Goal: Task Accomplishment & Management: Complete application form

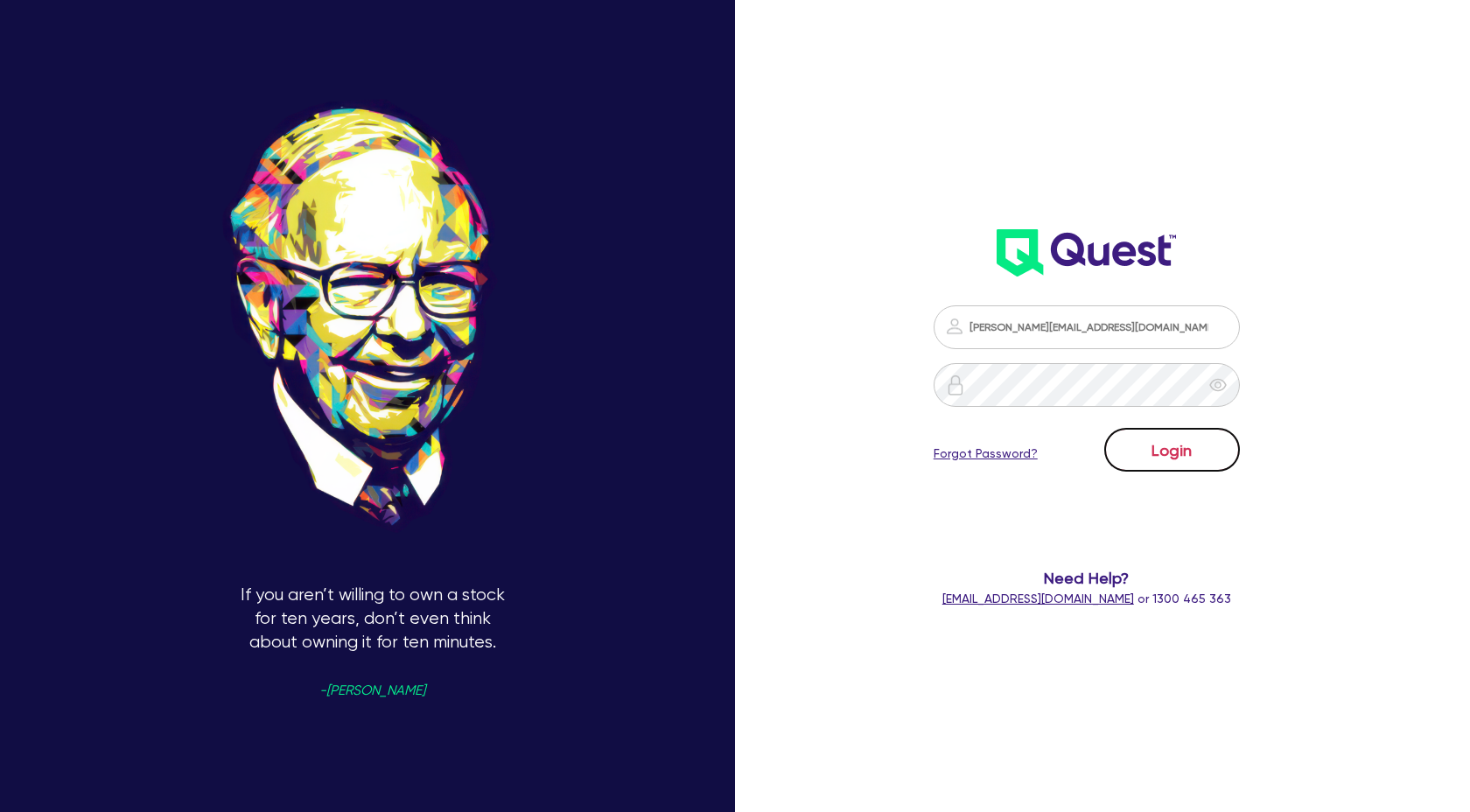
click at [1149, 455] on button "Login" at bounding box center [1171, 450] width 136 height 44
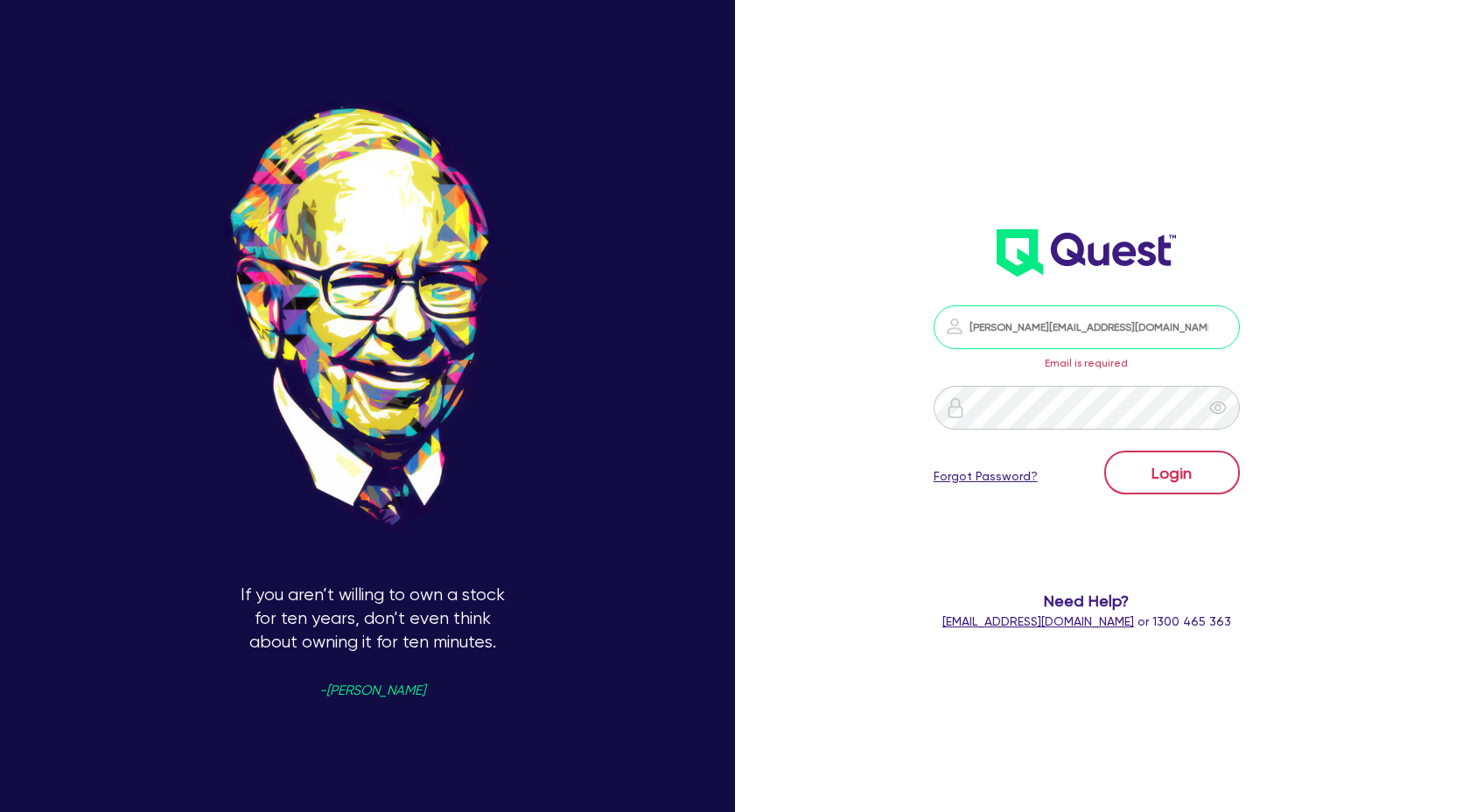
scroll to position [1574, 0]
click at [1152, 467] on button "Login" at bounding box center [1171, 472] width 136 height 44
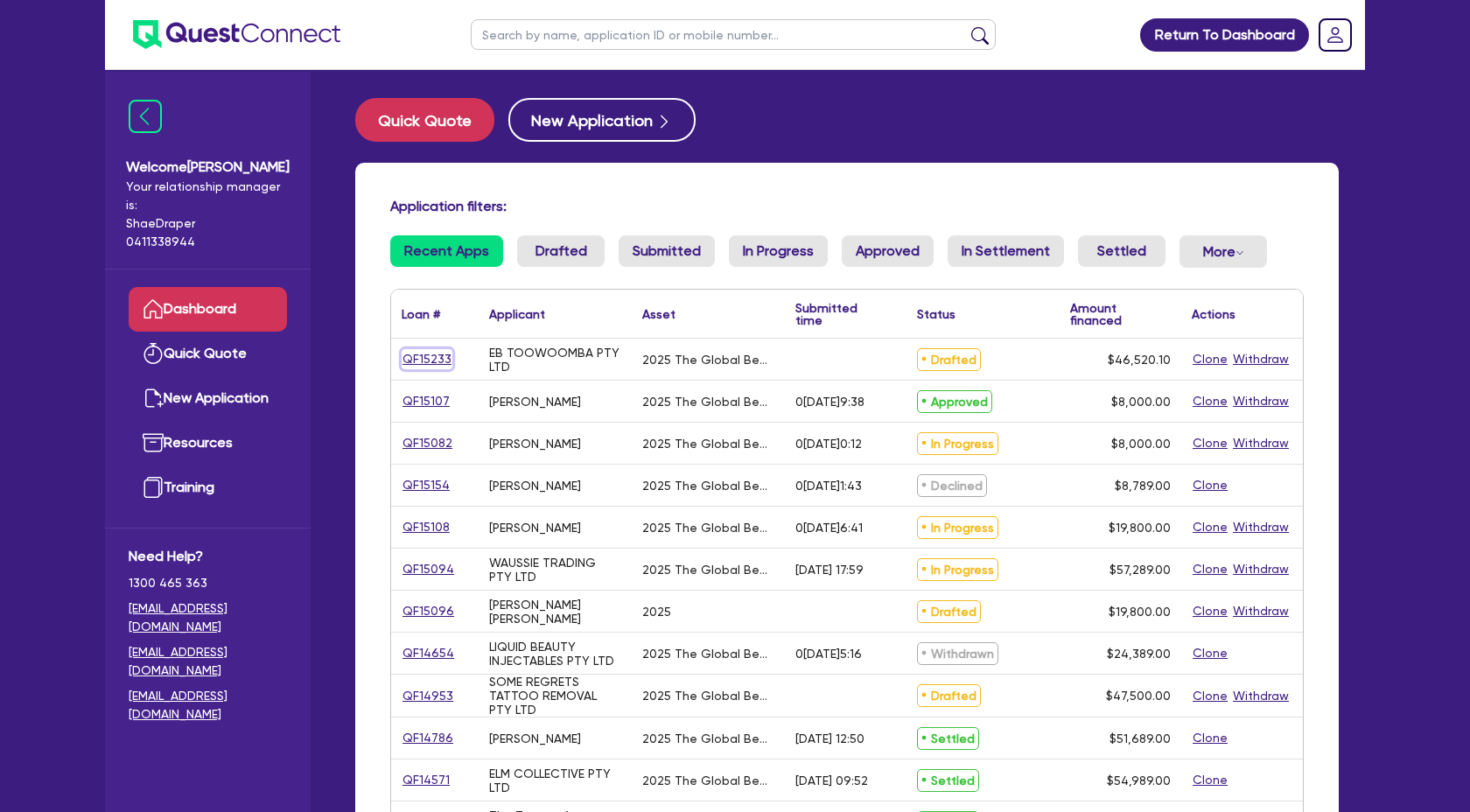
click at [435, 363] on link "QF15233" at bounding box center [427, 358] width 51 height 20
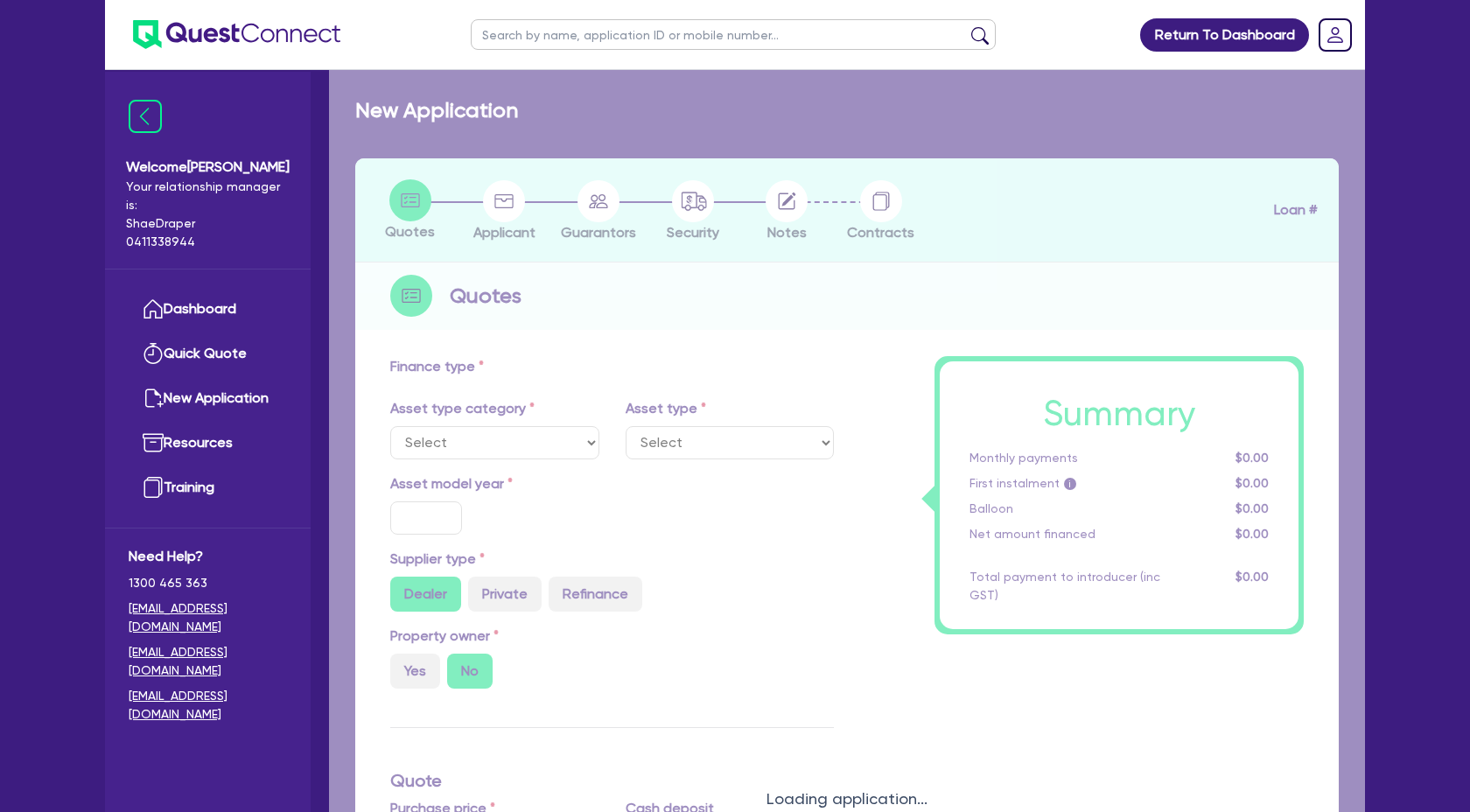
select select "TERTIARY_ASSETS"
type input "2025"
type input "46,520.1"
type input "4"
type input "1,860.8"
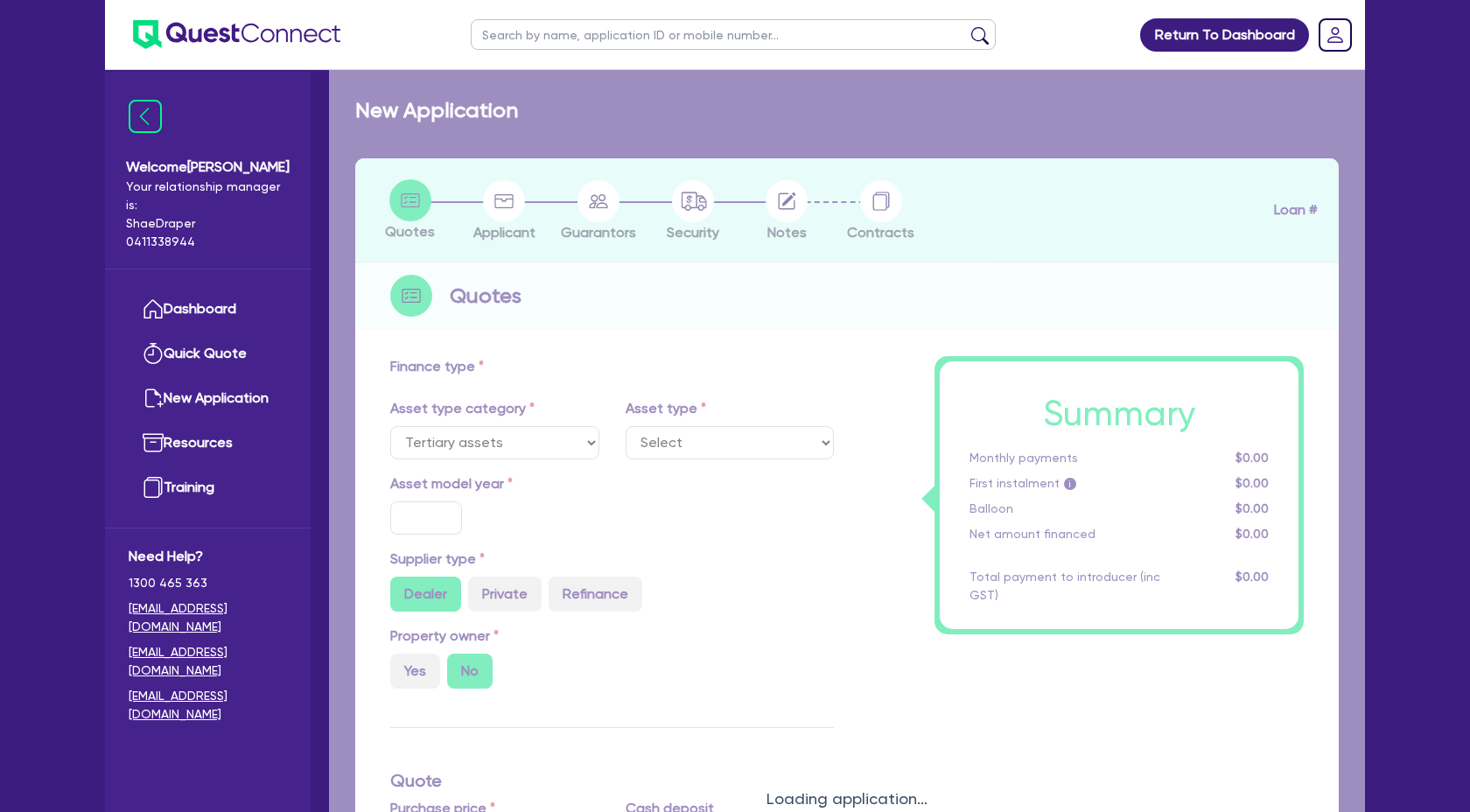
type input "17.95"
select select "BEAUTY_EQUIPMENT"
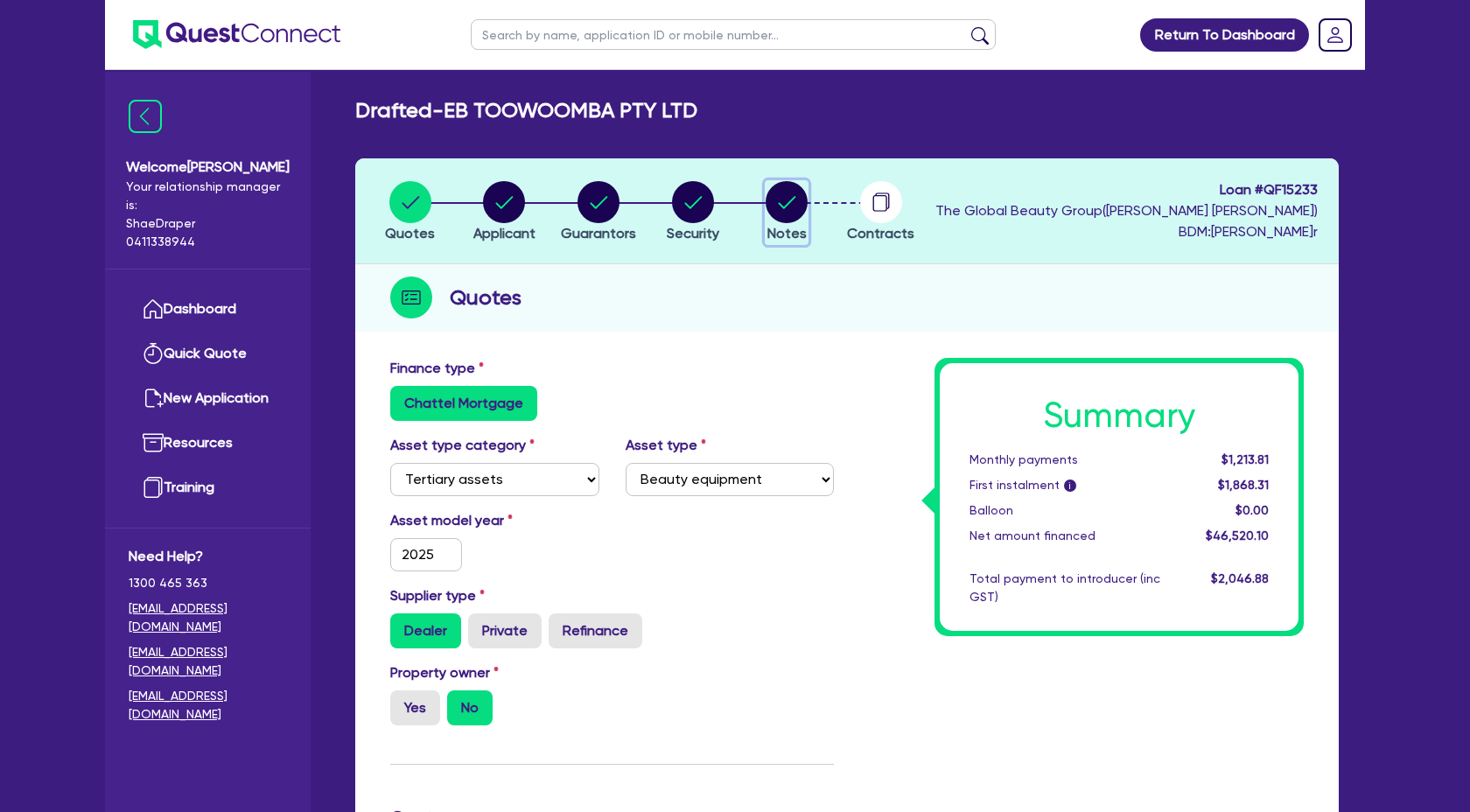
click at [786, 192] on circle "button" at bounding box center [786, 201] width 42 height 42
select select "Quest Finance - Own Book"
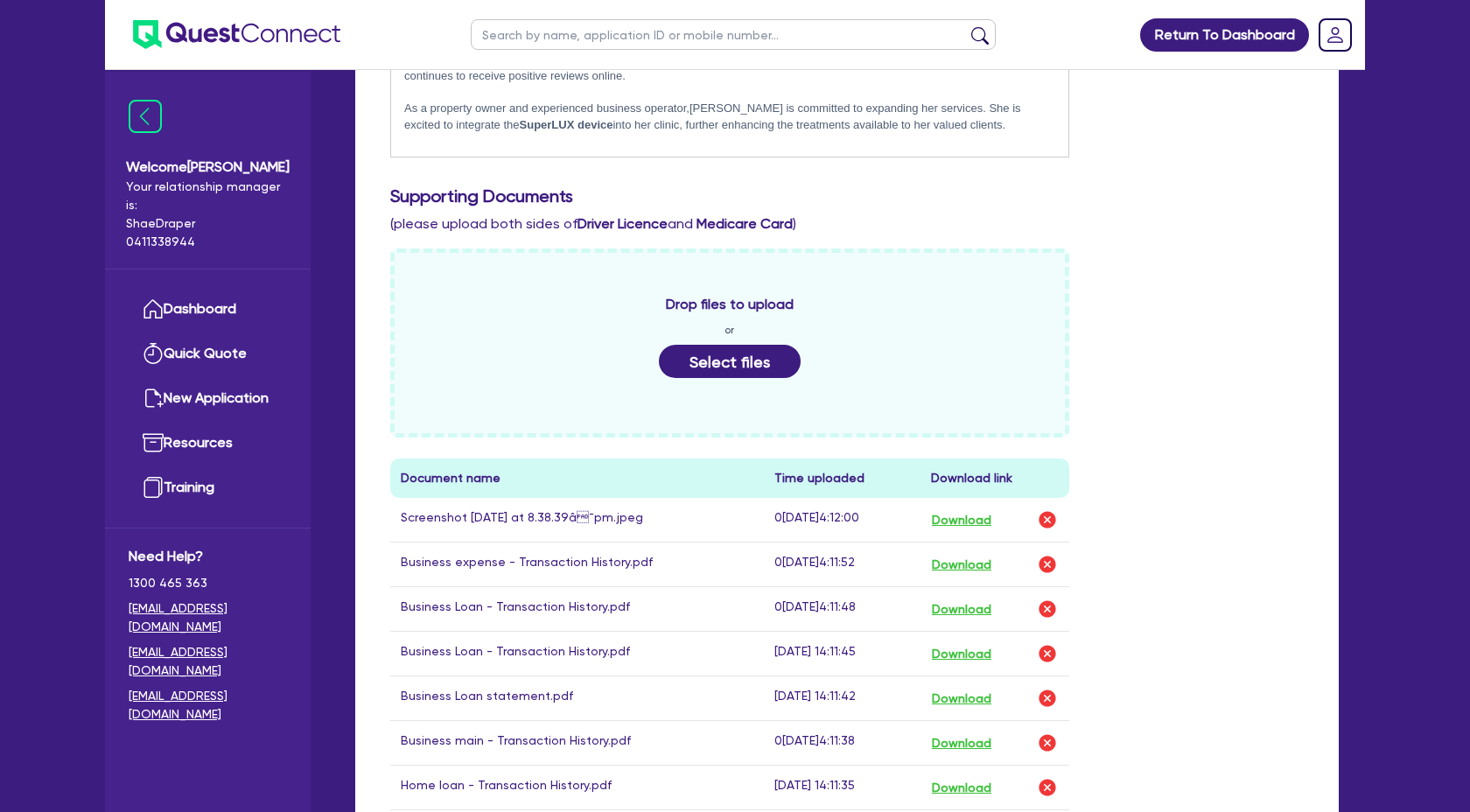
scroll to position [564, 0]
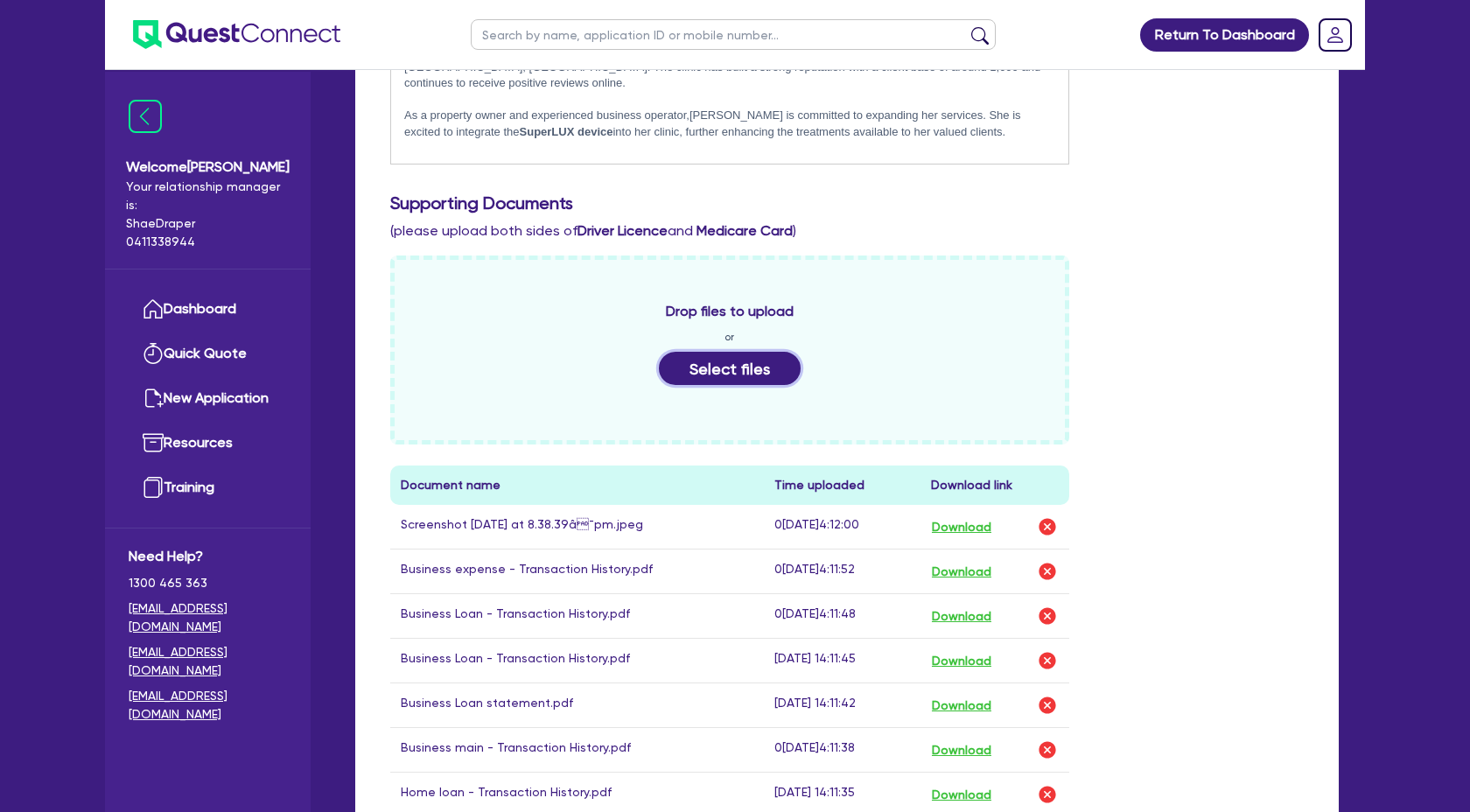
click at [704, 364] on button "Select files" at bounding box center [730, 368] width 141 height 33
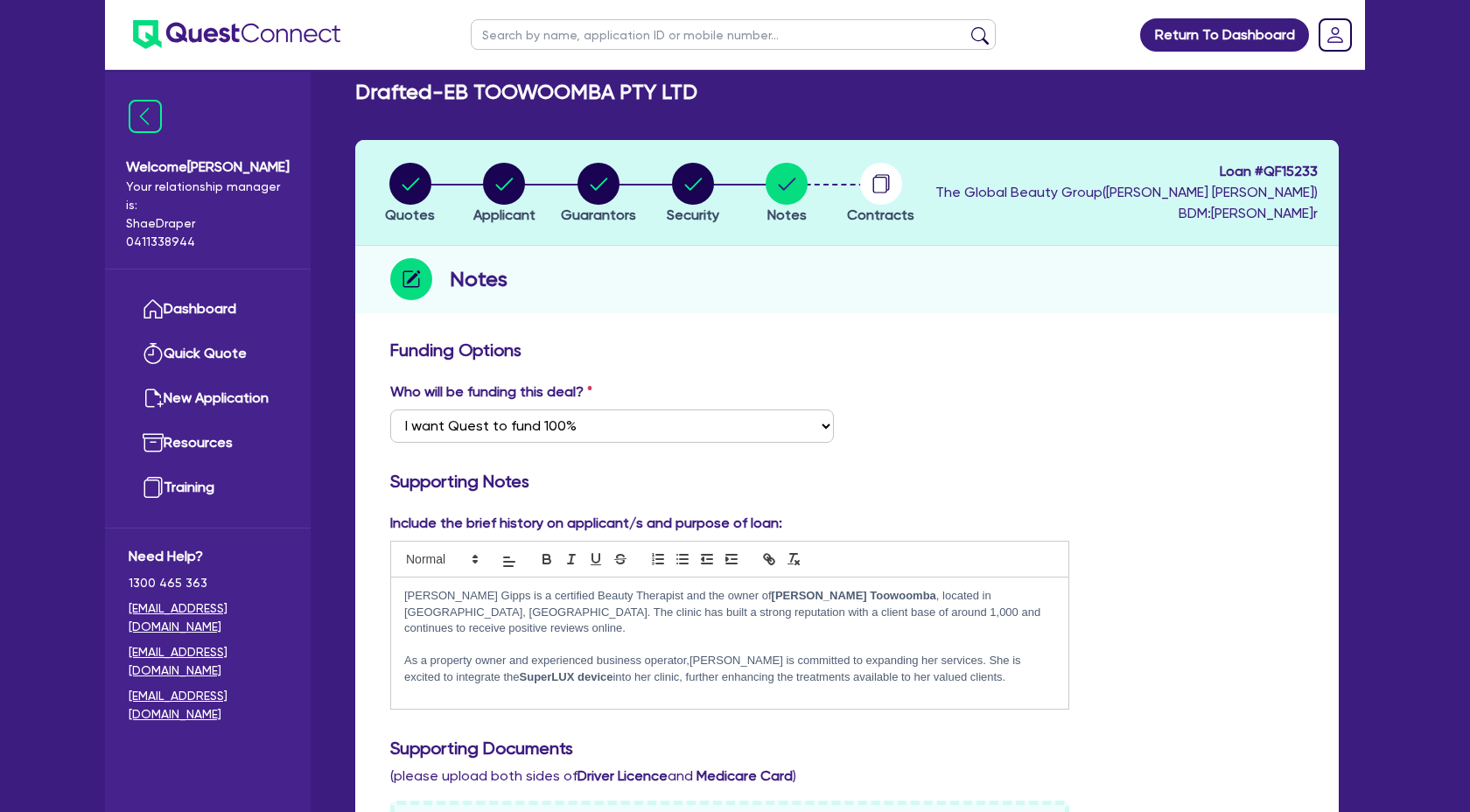
scroll to position [0, 0]
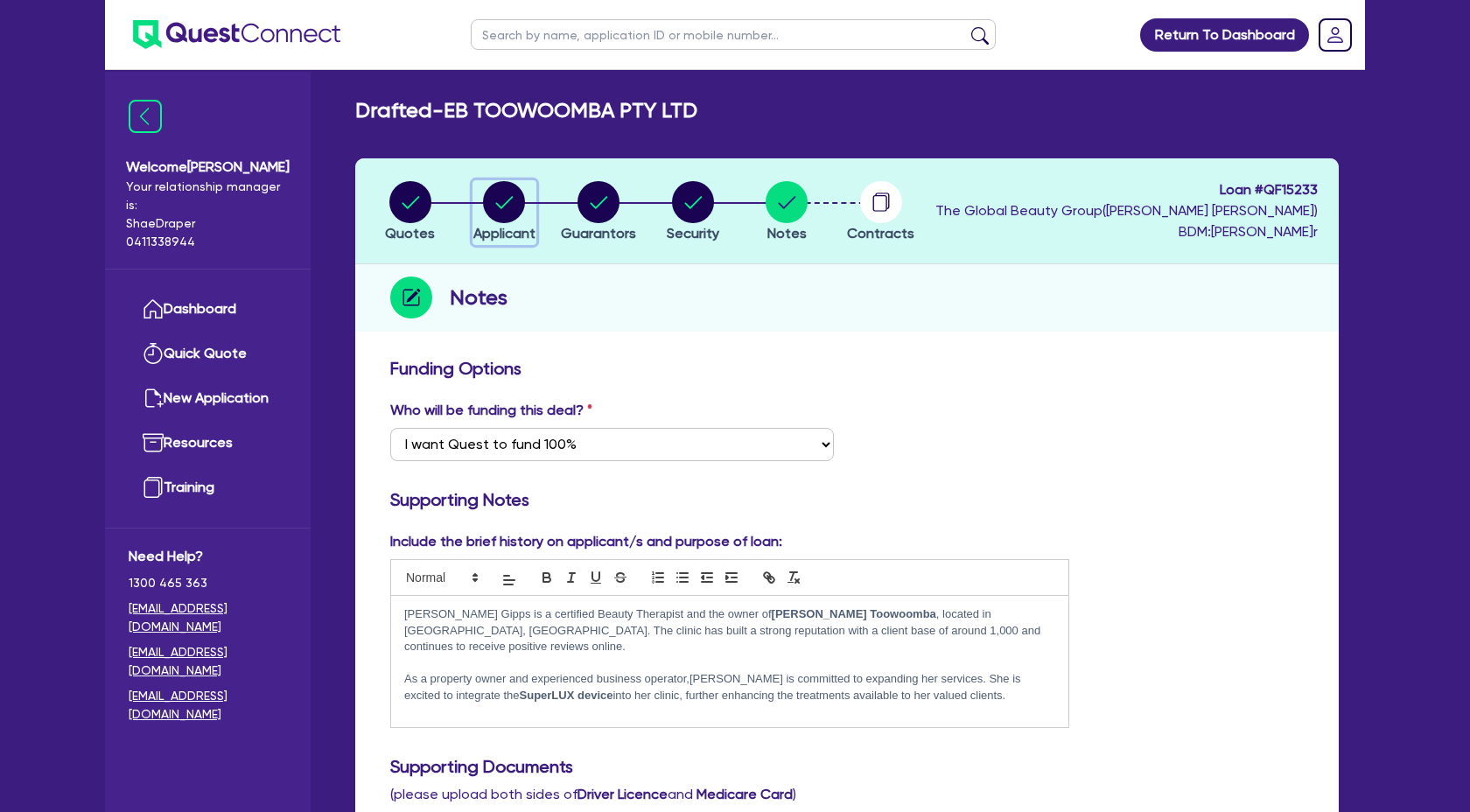
click at [509, 210] on circle "button" at bounding box center [504, 201] width 42 height 42
select select "COMPANY"
select select "HEALTH_BEAUTY"
select select "OTHER_HEALTH_BEAUTY"
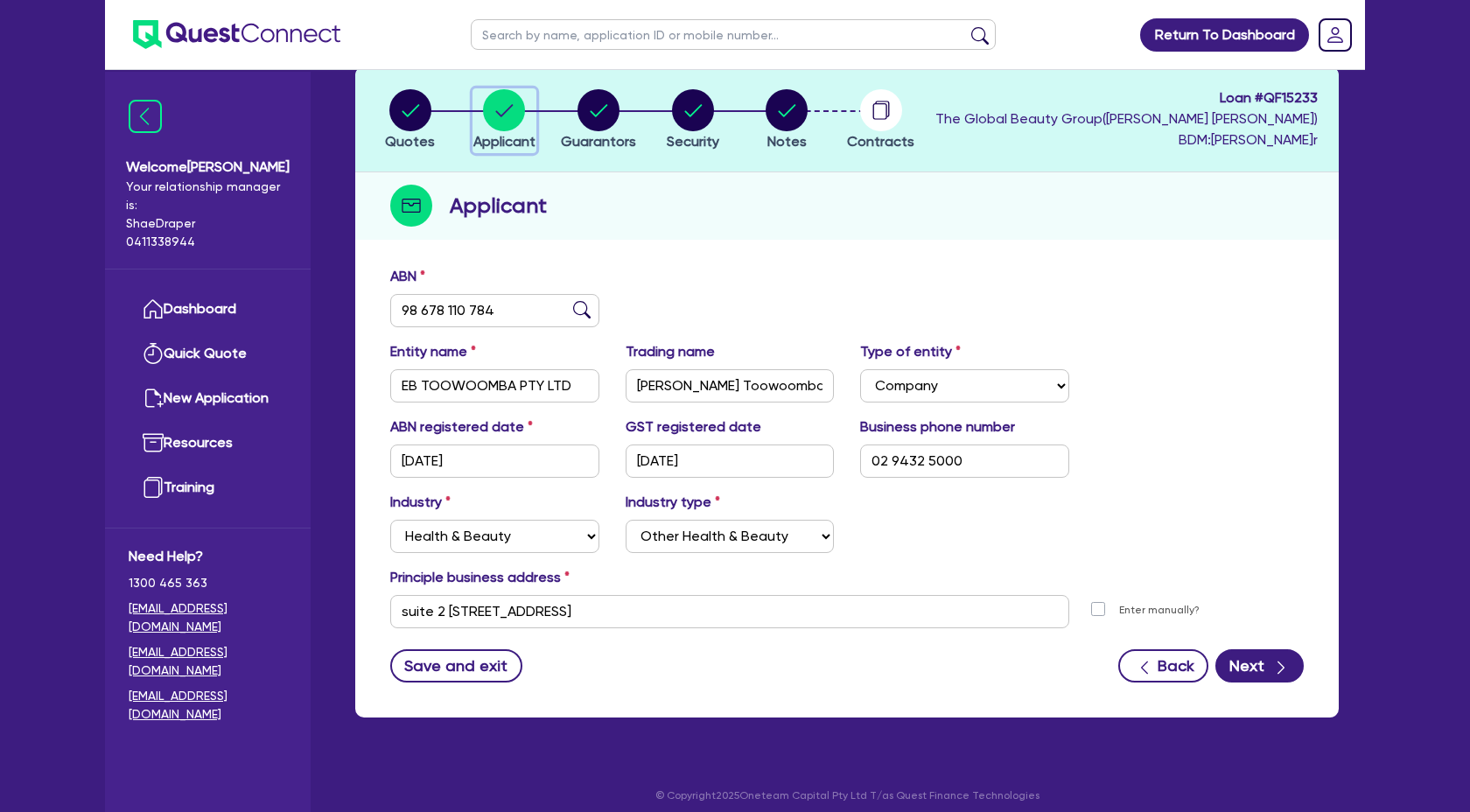
scroll to position [103, 0]
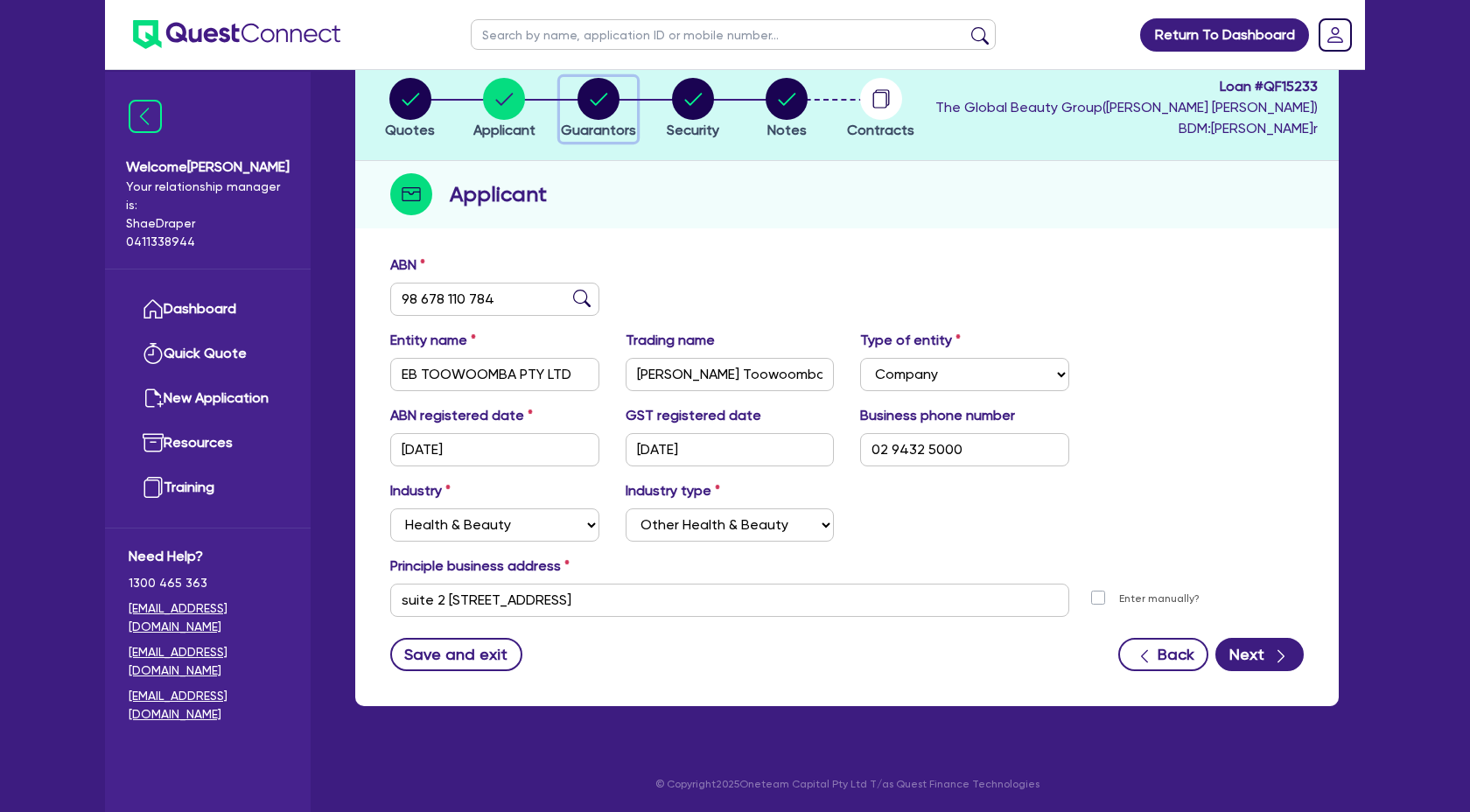
click at [596, 119] on button "Guarantors" at bounding box center [598, 109] width 77 height 65
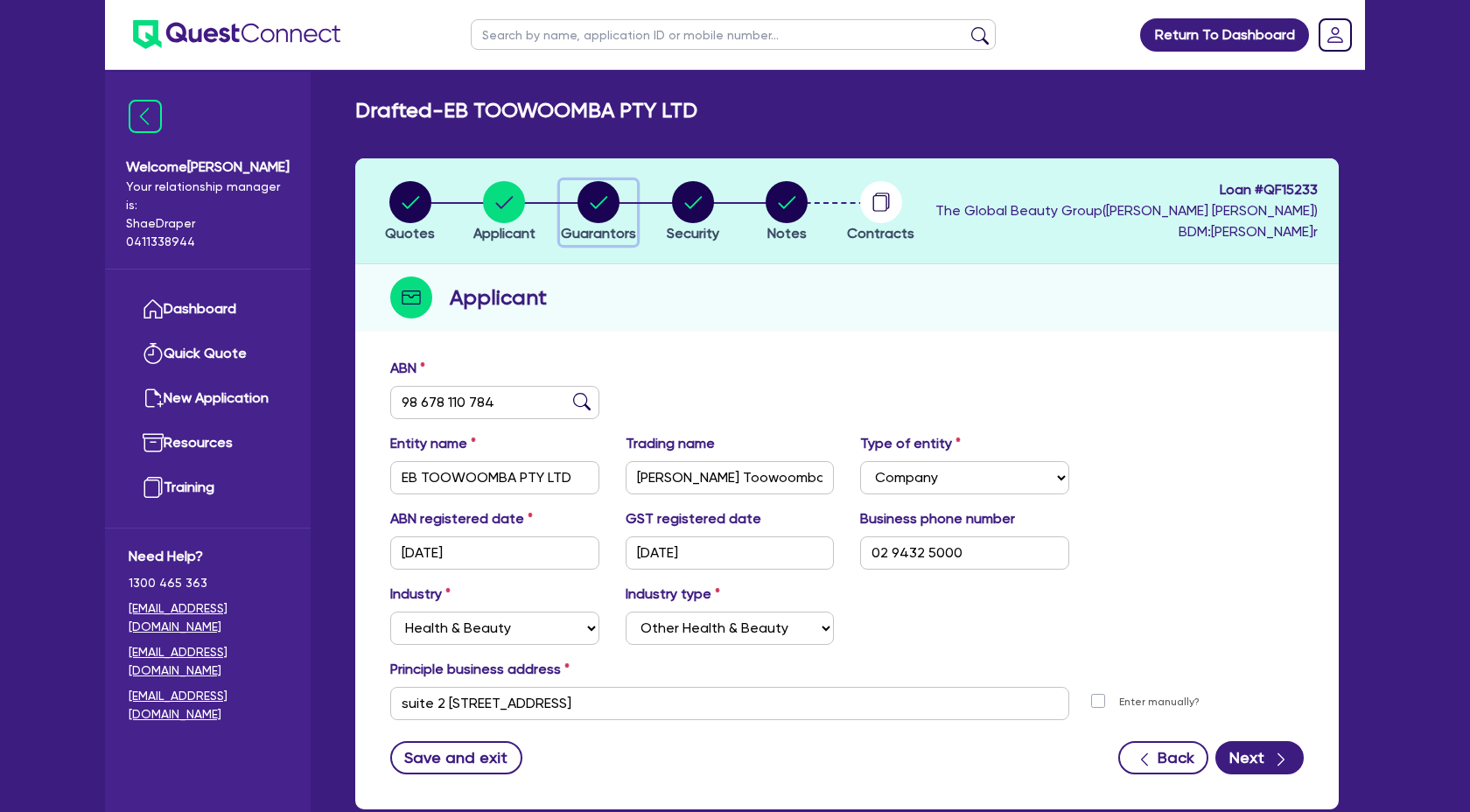
select select "MRS"
select select "QLD"
select select "MARRIED"
select select "CASH"
select select "PROPERTY"
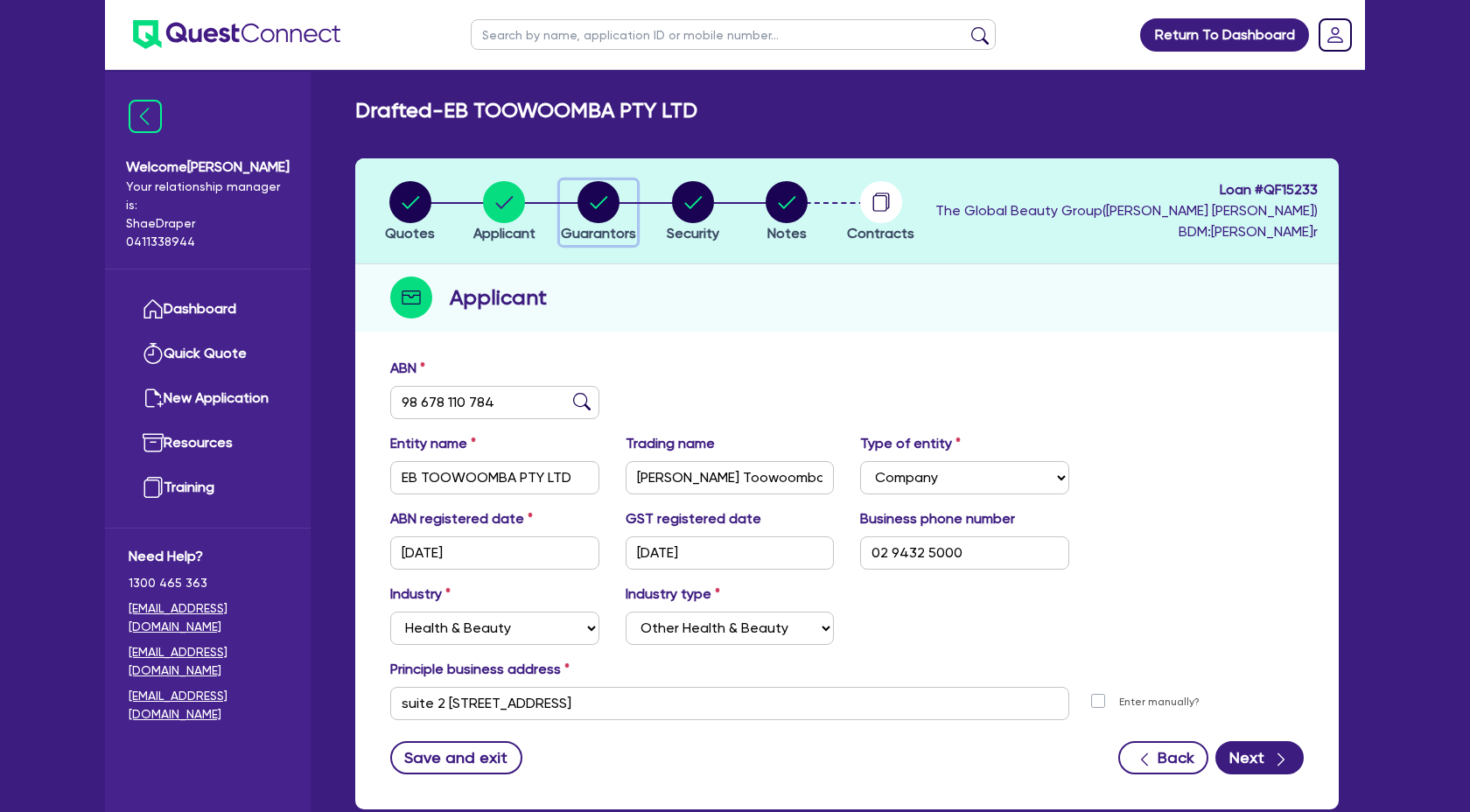
select select "VEHICLE"
select select "HOUSEHOLD_PERSONAL"
select select "MORTGAGE"
select select "VEHICLE_LOAN"
select select "CREDIT_CARD"
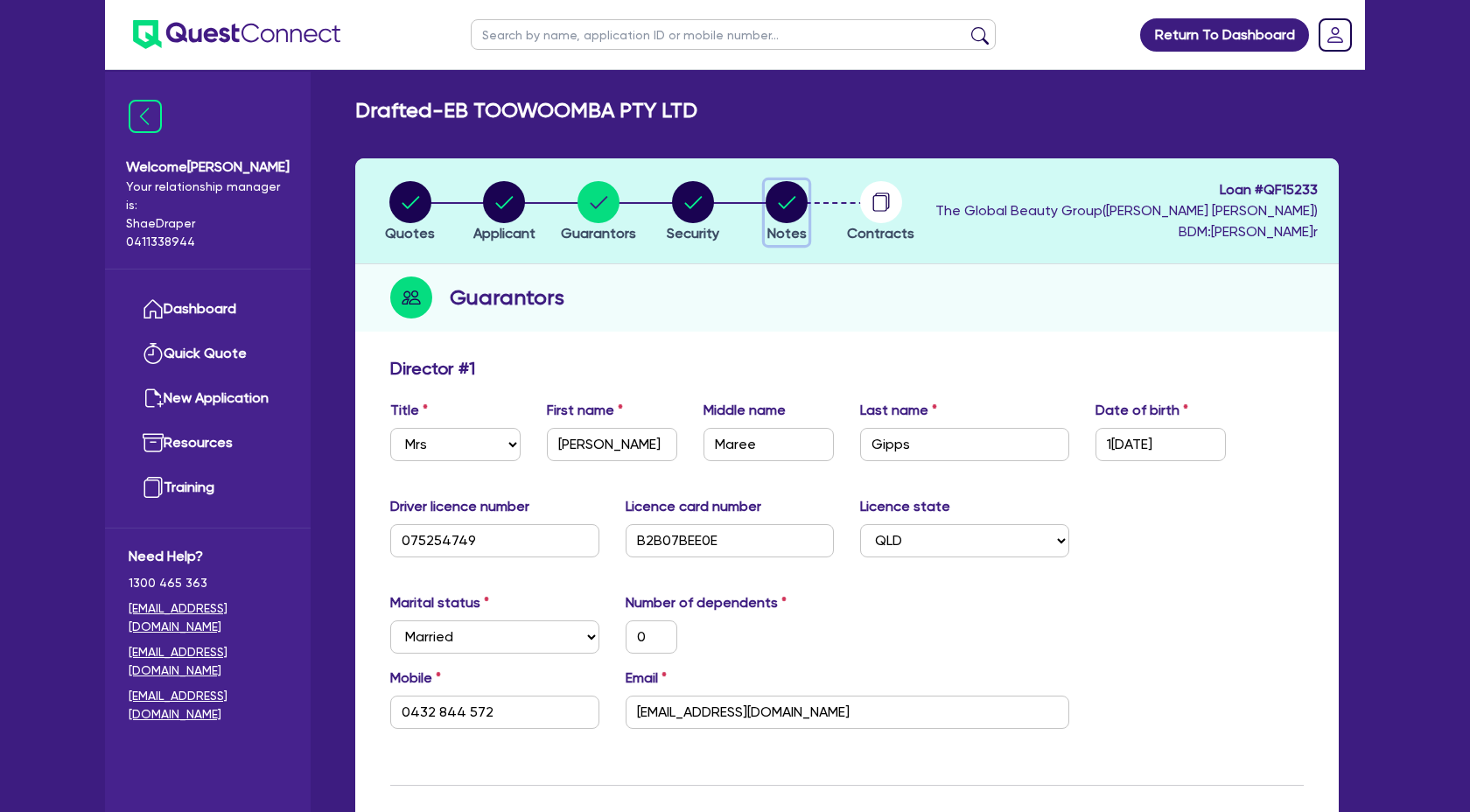
click at [800, 204] on circle "button" at bounding box center [786, 201] width 42 height 42
select select "Quest Finance - Own Book"
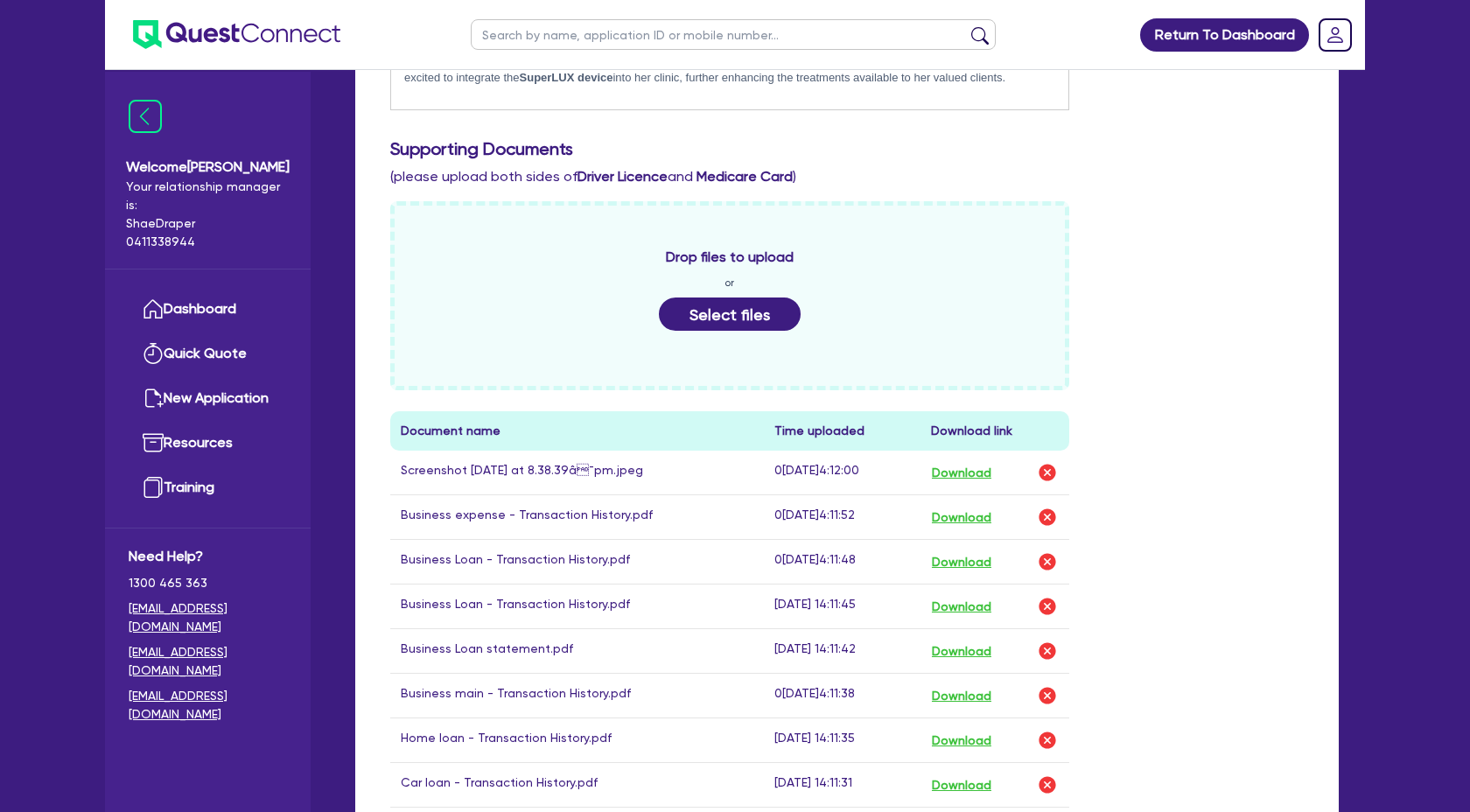
scroll to position [637, 0]
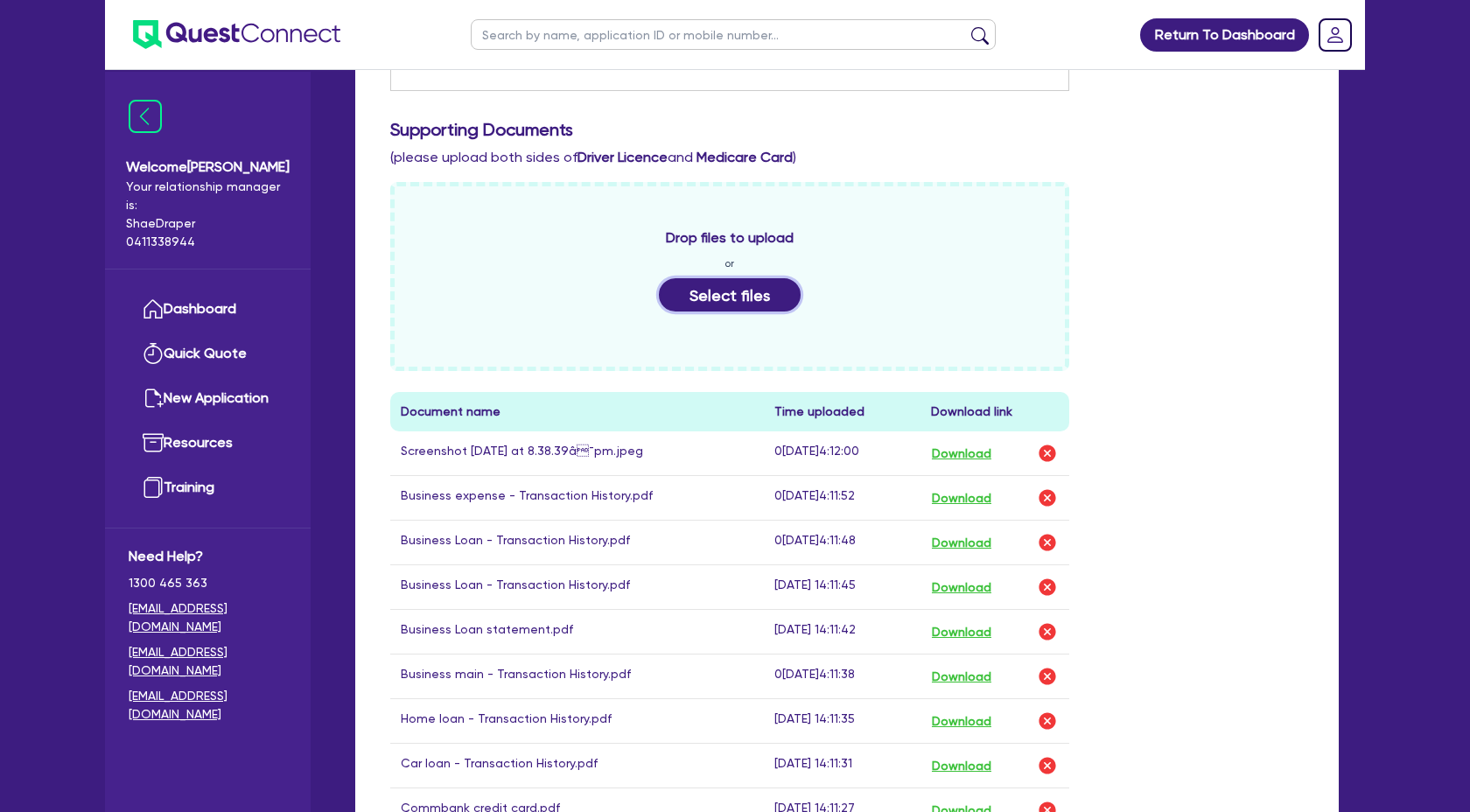
click at [713, 298] on button "Select files" at bounding box center [730, 295] width 141 height 33
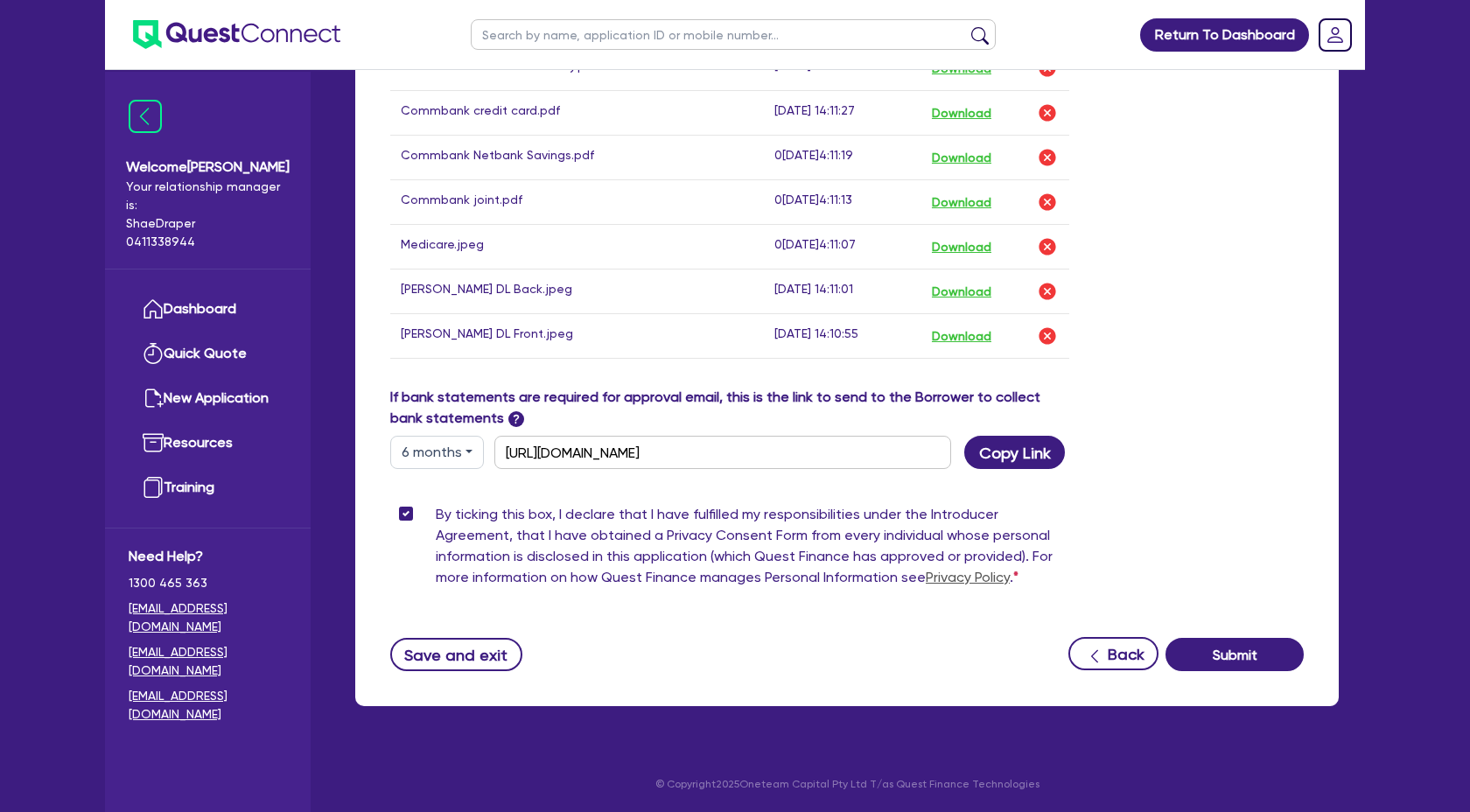
scroll to position [1393, 0]
click at [1219, 638] on button "Submit" at bounding box center [1234, 654] width 138 height 33
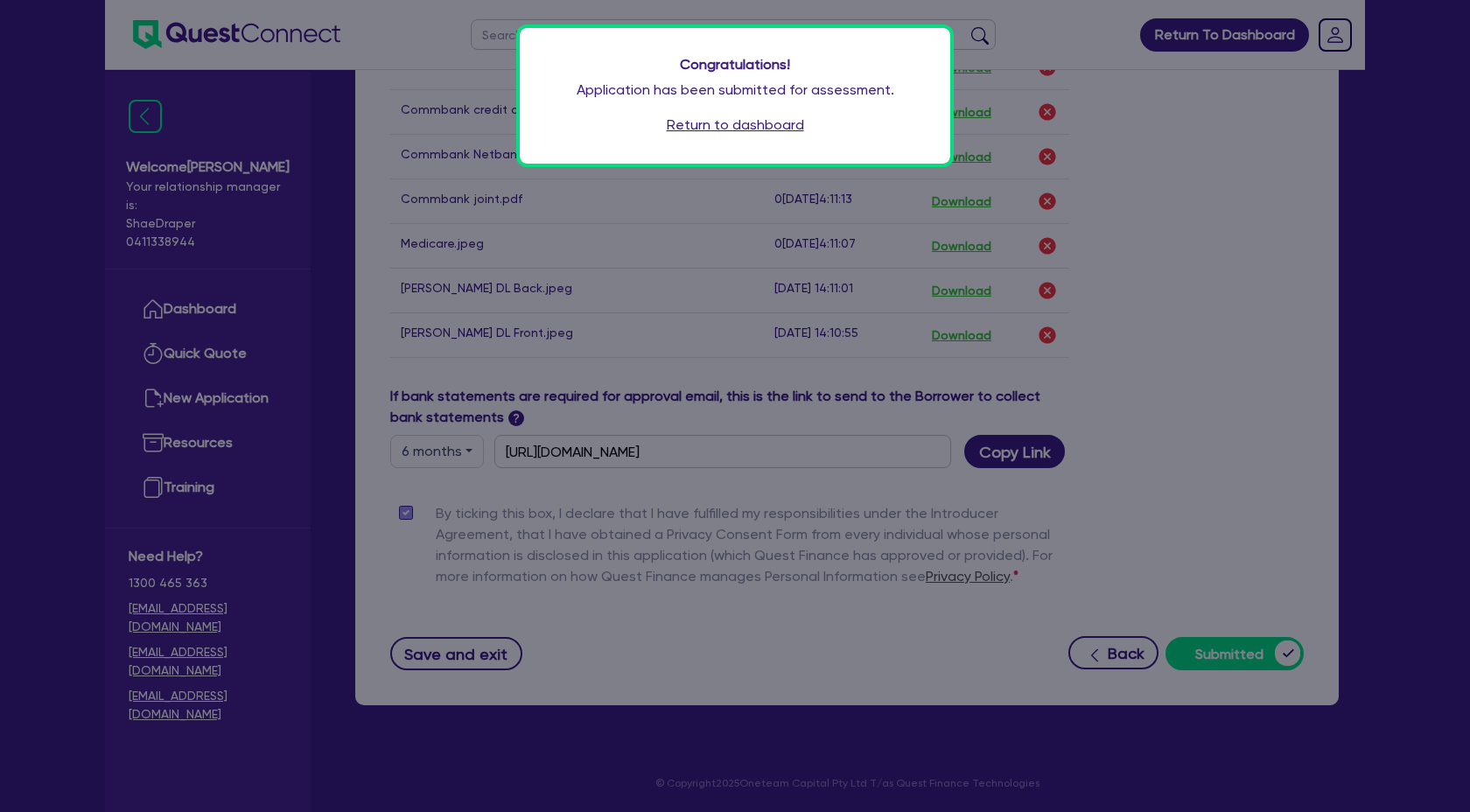
click at [701, 125] on link "Return to dashboard" at bounding box center [735, 125] width 137 height 21
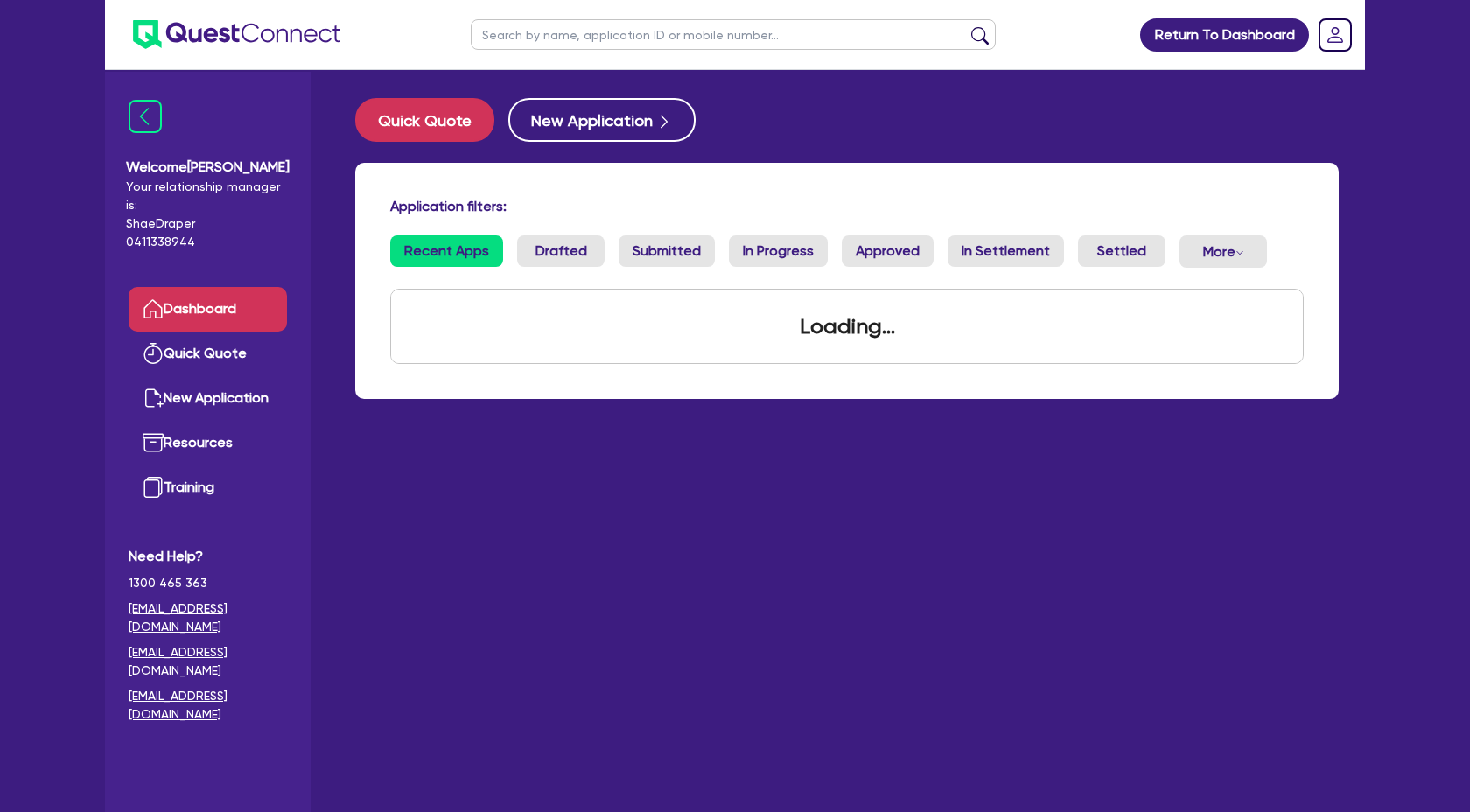
scroll to position [1574, 0]
